Goal: Information Seeking & Learning: Learn about a topic

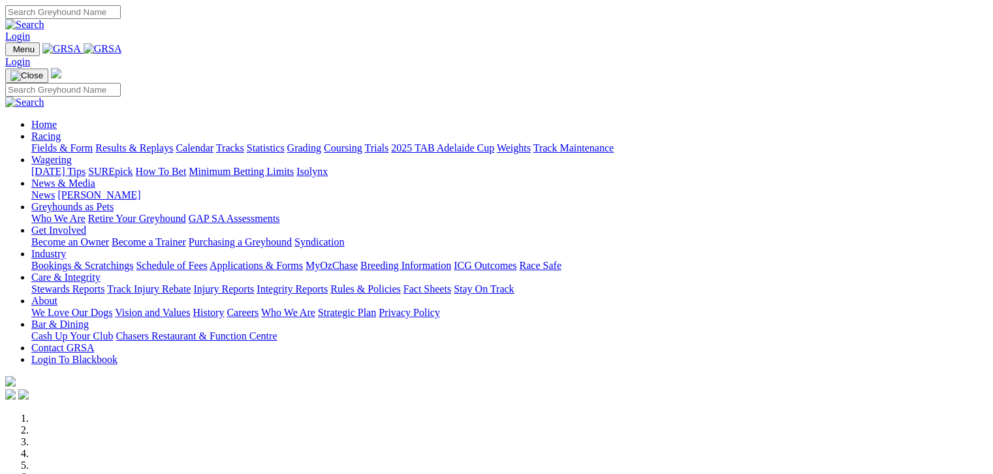
click at [33, 142] on link "Fields & Form" at bounding box center [61, 147] width 61 height 11
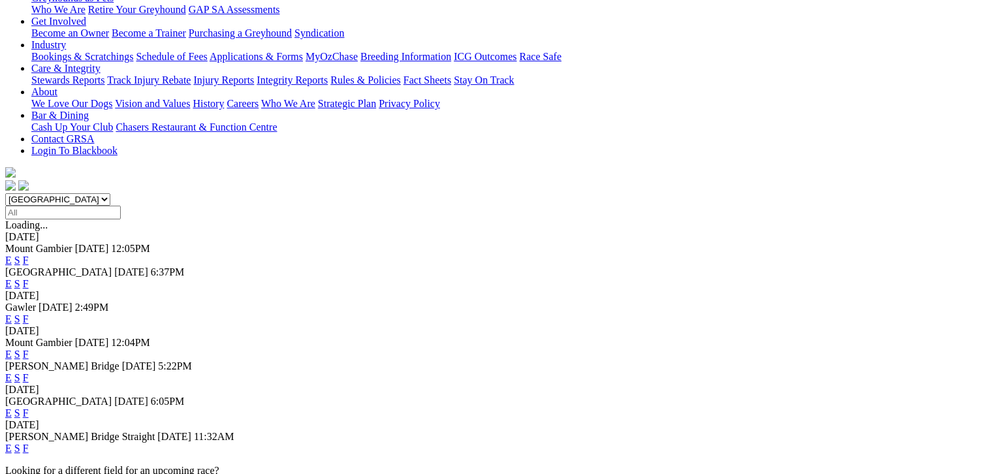
scroll to position [245, 0]
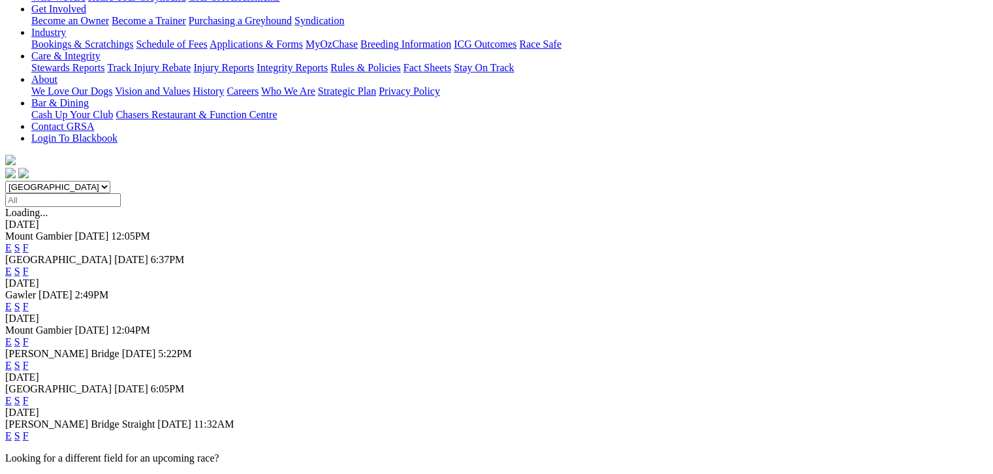
click at [29, 336] on link "F" at bounding box center [26, 341] width 6 height 11
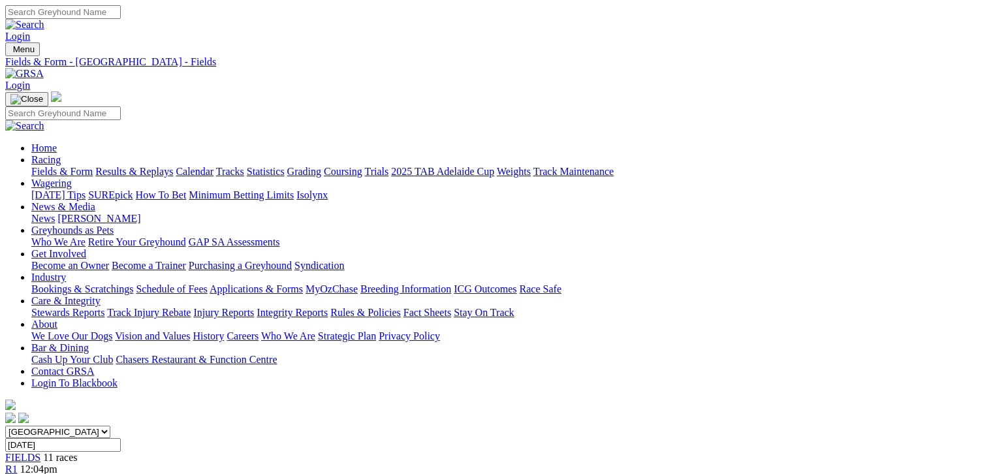
click at [31, 166] on link "Fields & Form" at bounding box center [61, 171] width 61 height 11
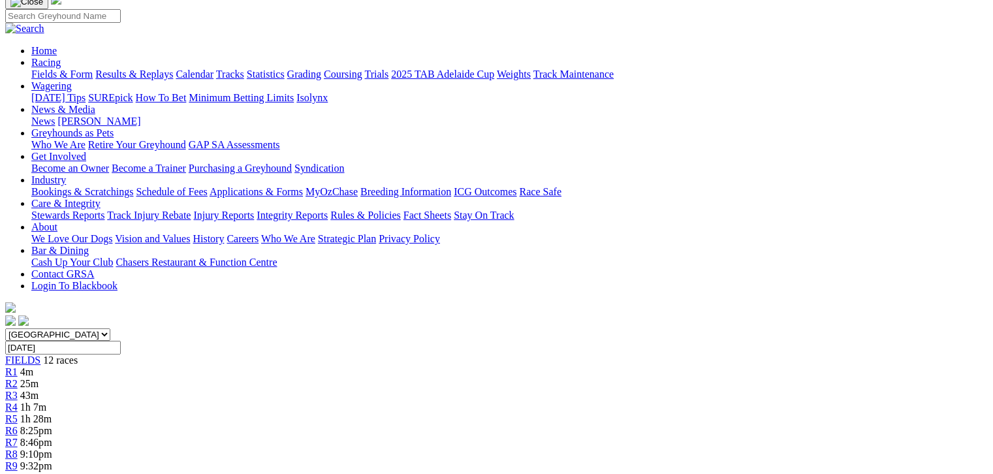
scroll to position [98, 0]
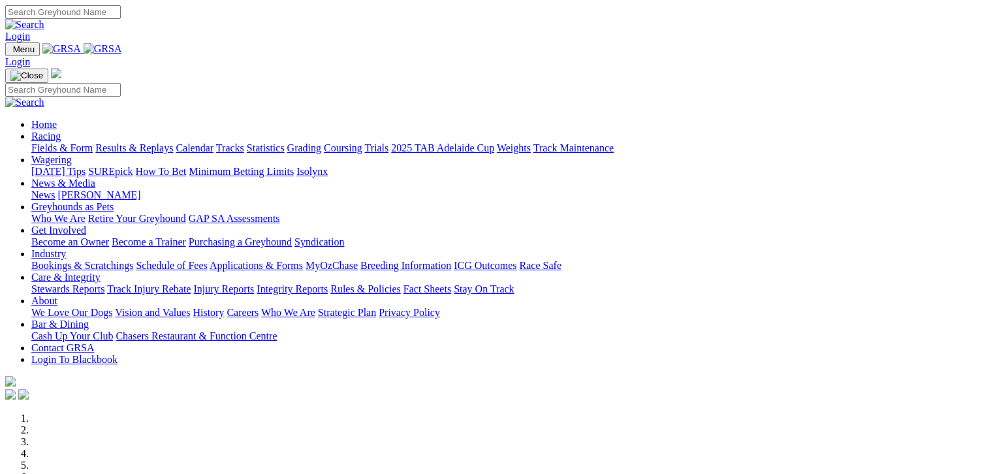
click at [40, 142] on link "Fields & Form" at bounding box center [61, 147] width 61 height 11
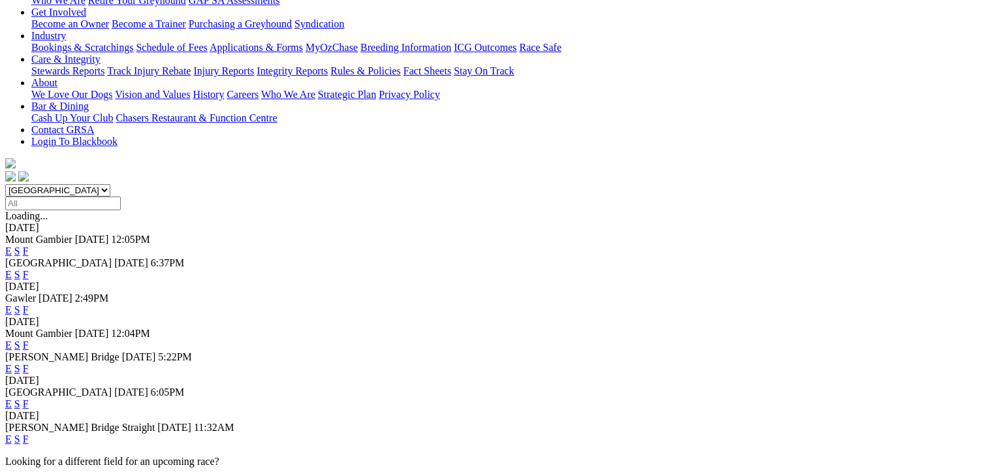
scroll to position [245, 0]
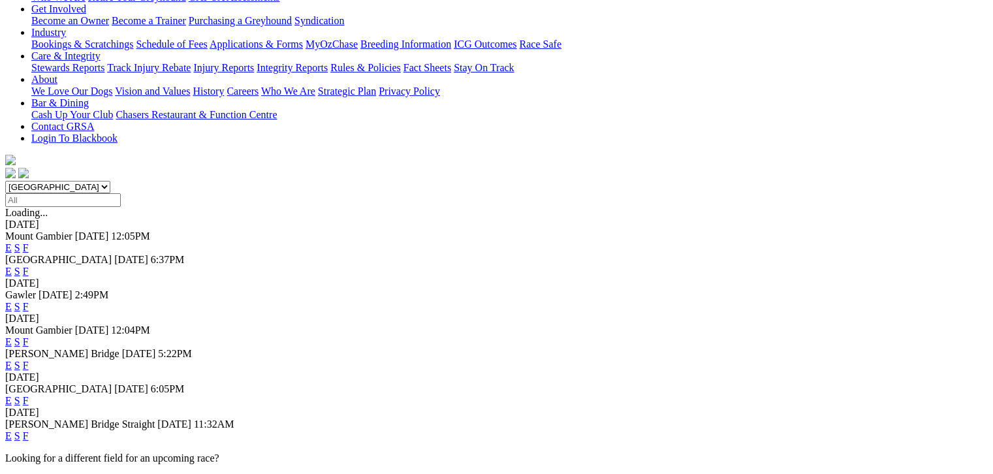
click at [29, 336] on link "F" at bounding box center [26, 341] width 6 height 11
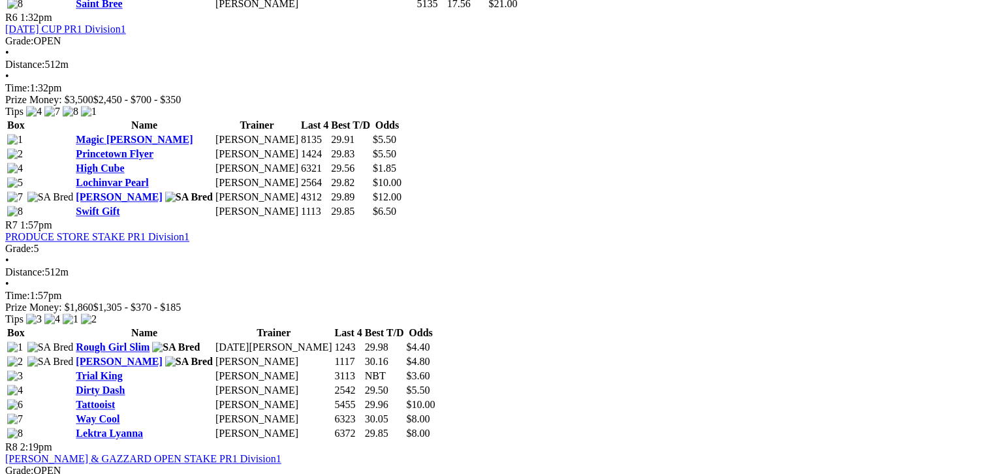
scroll to position [1844, 0]
